Goal: Information Seeking & Learning: Learn about a topic

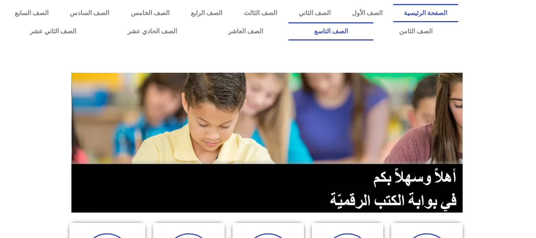
click at [288, 22] on link "الصف التاسع" at bounding box center [330, 31] width 85 height 18
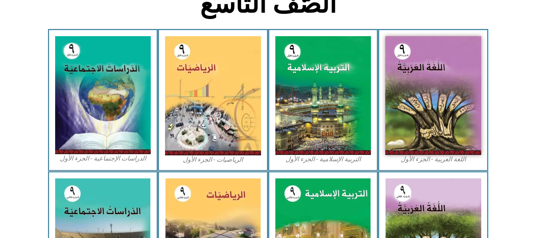
scroll to position [222, 0]
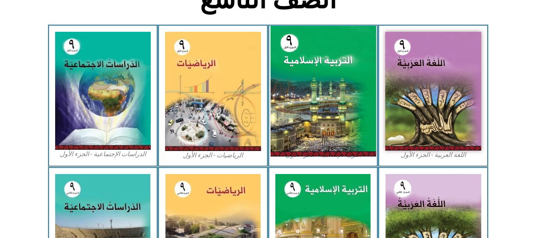
click at [307, 96] on img at bounding box center [323, 91] width 106 height 131
click at [316, 98] on img at bounding box center [323, 91] width 106 height 131
click at [324, 87] on img at bounding box center [323, 91] width 106 height 131
click at [325, 86] on img at bounding box center [323, 91] width 106 height 131
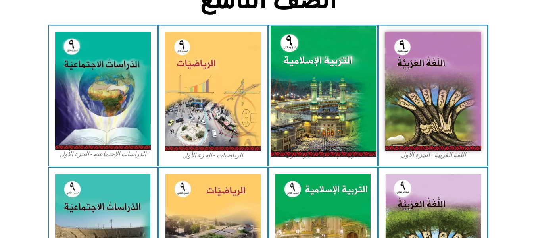
click at [325, 86] on img at bounding box center [323, 91] width 106 height 131
click at [335, 86] on img at bounding box center [323, 91] width 106 height 131
click at [317, 90] on img at bounding box center [323, 91] width 106 height 131
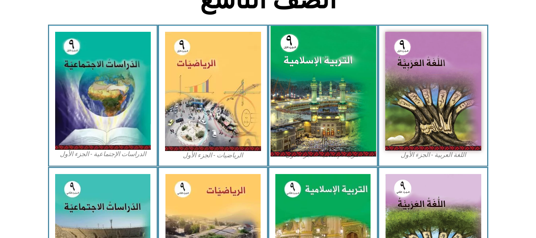
click at [317, 90] on img at bounding box center [323, 91] width 106 height 131
click at [329, 69] on img at bounding box center [323, 91] width 106 height 131
click at [323, 88] on img at bounding box center [323, 91] width 106 height 131
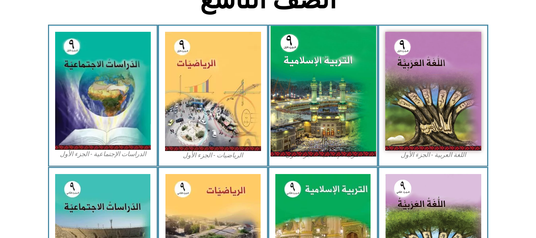
click at [323, 88] on img at bounding box center [323, 91] width 106 height 131
drag, startPoint x: 323, startPoint y: 88, endPoint x: 323, endPoint y: 71, distance: 16.3
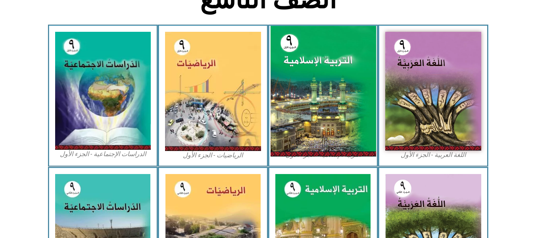
click at [323, 71] on img at bounding box center [323, 91] width 106 height 131
click at [321, 103] on img at bounding box center [323, 91] width 106 height 131
click at [325, 94] on img at bounding box center [323, 91] width 106 height 131
click at [325, 79] on img at bounding box center [323, 91] width 106 height 131
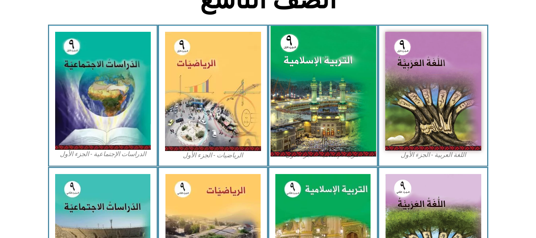
click at [325, 79] on img at bounding box center [323, 91] width 106 height 131
drag, startPoint x: 325, startPoint y: 79, endPoint x: 314, endPoint y: 127, distance: 49.3
click at [314, 127] on img at bounding box center [323, 91] width 106 height 131
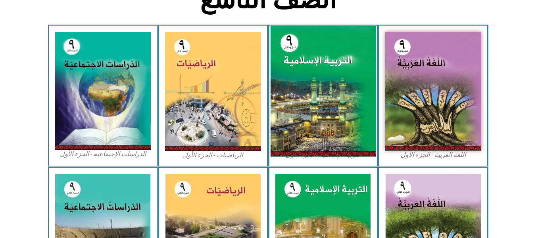
click at [314, 127] on img at bounding box center [323, 91] width 106 height 131
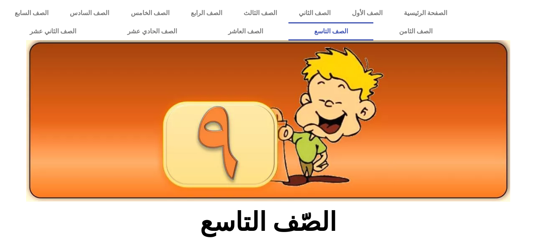
scroll to position [222, 0]
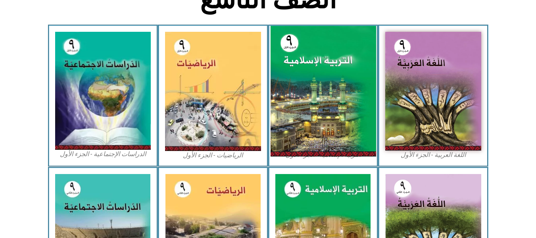
click at [320, 88] on img at bounding box center [323, 91] width 106 height 131
click at [334, 92] on img at bounding box center [323, 91] width 106 height 131
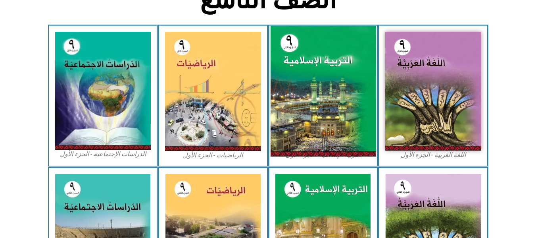
click at [328, 104] on img at bounding box center [323, 91] width 106 height 131
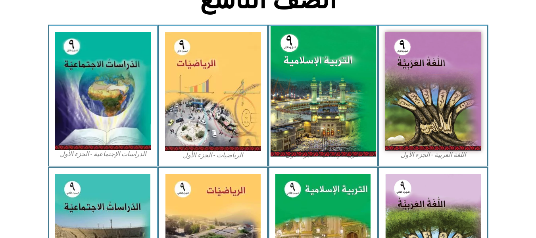
click at [329, 102] on img at bounding box center [323, 91] width 106 height 131
click at [329, 103] on img at bounding box center [323, 91] width 106 height 131
click at [315, 103] on img at bounding box center [323, 91] width 106 height 131
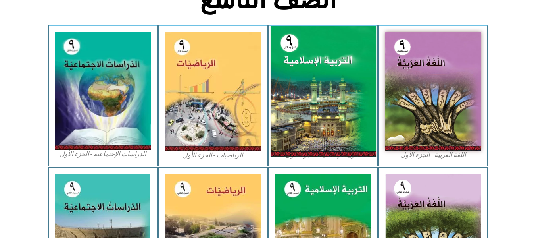
click at [315, 103] on img at bounding box center [323, 91] width 106 height 131
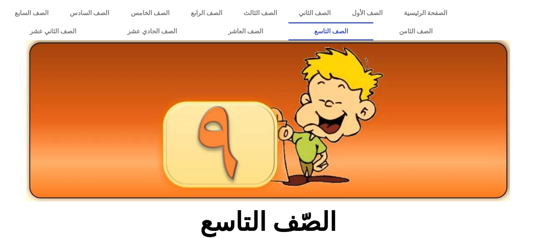
scroll to position [222, 0]
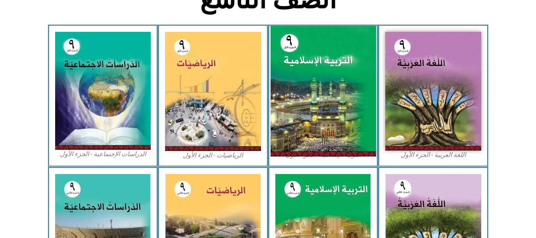
click at [317, 96] on img at bounding box center [323, 91] width 106 height 131
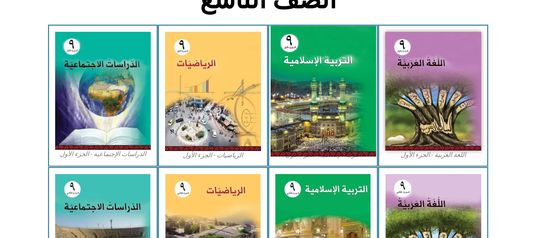
click at [317, 96] on img at bounding box center [323, 91] width 106 height 131
click at [314, 91] on img at bounding box center [323, 91] width 106 height 131
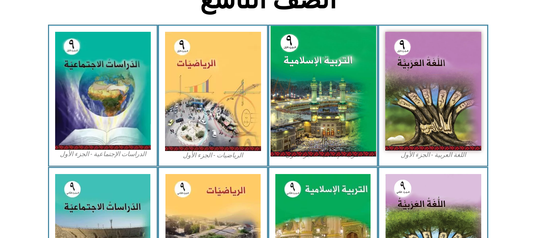
click at [314, 91] on img at bounding box center [323, 91] width 106 height 131
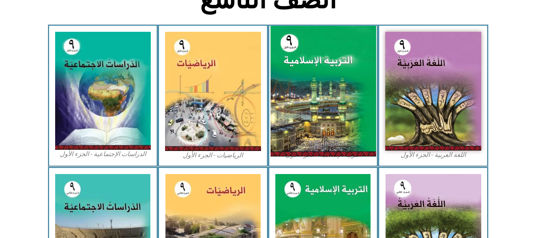
click at [314, 91] on img at bounding box center [323, 91] width 106 height 131
click at [319, 90] on img at bounding box center [323, 91] width 106 height 131
click at [347, 75] on img at bounding box center [323, 91] width 106 height 131
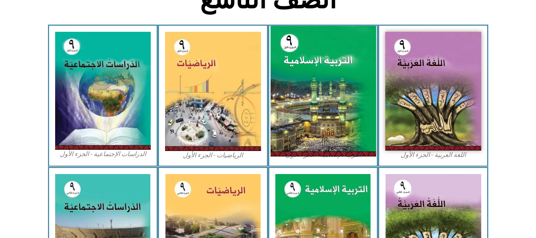
click at [347, 75] on img at bounding box center [323, 91] width 106 height 131
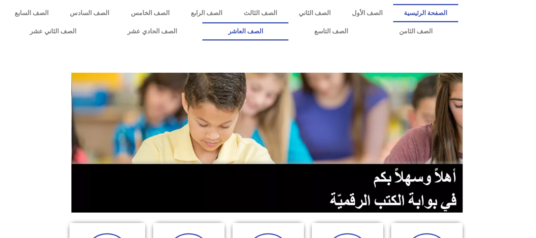
click at [288, 29] on link "الصف العاشر" at bounding box center [245, 31] width 86 height 18
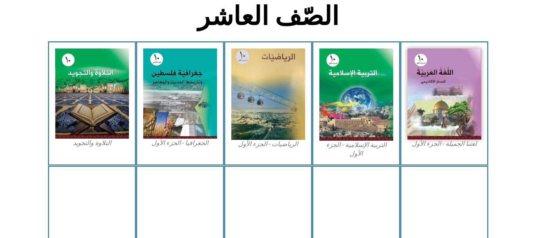
scroll to position [206, 0]
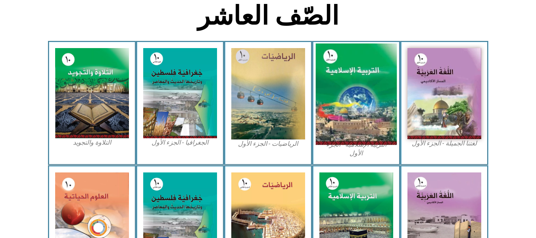
click at [350, 88] on img at bounding box center [355, 94] width 81 height 101
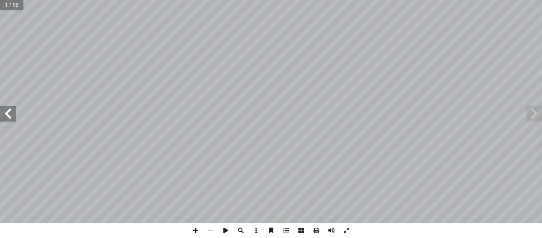
click at [9, 114] on span at bounding box center [8, 114] width 16 height 16
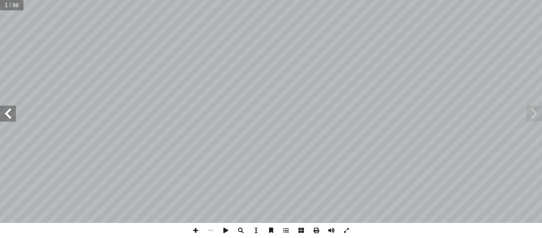
click at [9, 114] on span at bounding box center [8, 114] width 16 height 16
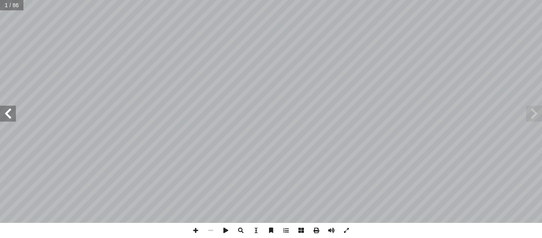
click at [9, 114] on span at bounding box center [8, 114] width 16 height 16
click at [196, 227] on span at bounding box center [195, 230] width 15 height 15
click at [532, 108] on div "8 هداف: أ ال� درين على: � ن يكونوا ق أ ا ية الدرس � من الطلبة بعد نه ُ ع َّ ق َ…" at bounding box center [271, 111] width 542 height 223
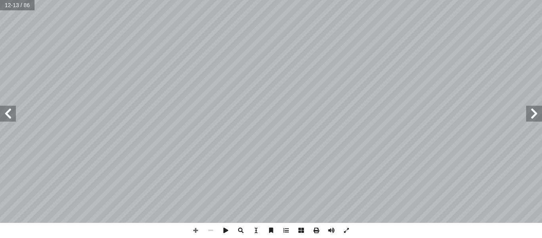
click at [6, 119] on span at bounding box center [8, 114] width 16 height 16
click at [6, 112] on span at bounding box center [8, 114] width 16 height 16
click at [195, 231] on span at bounding box center [195, 230] width 15 height 15
